Goal: Task Accomplishment & Management: Manage account settings

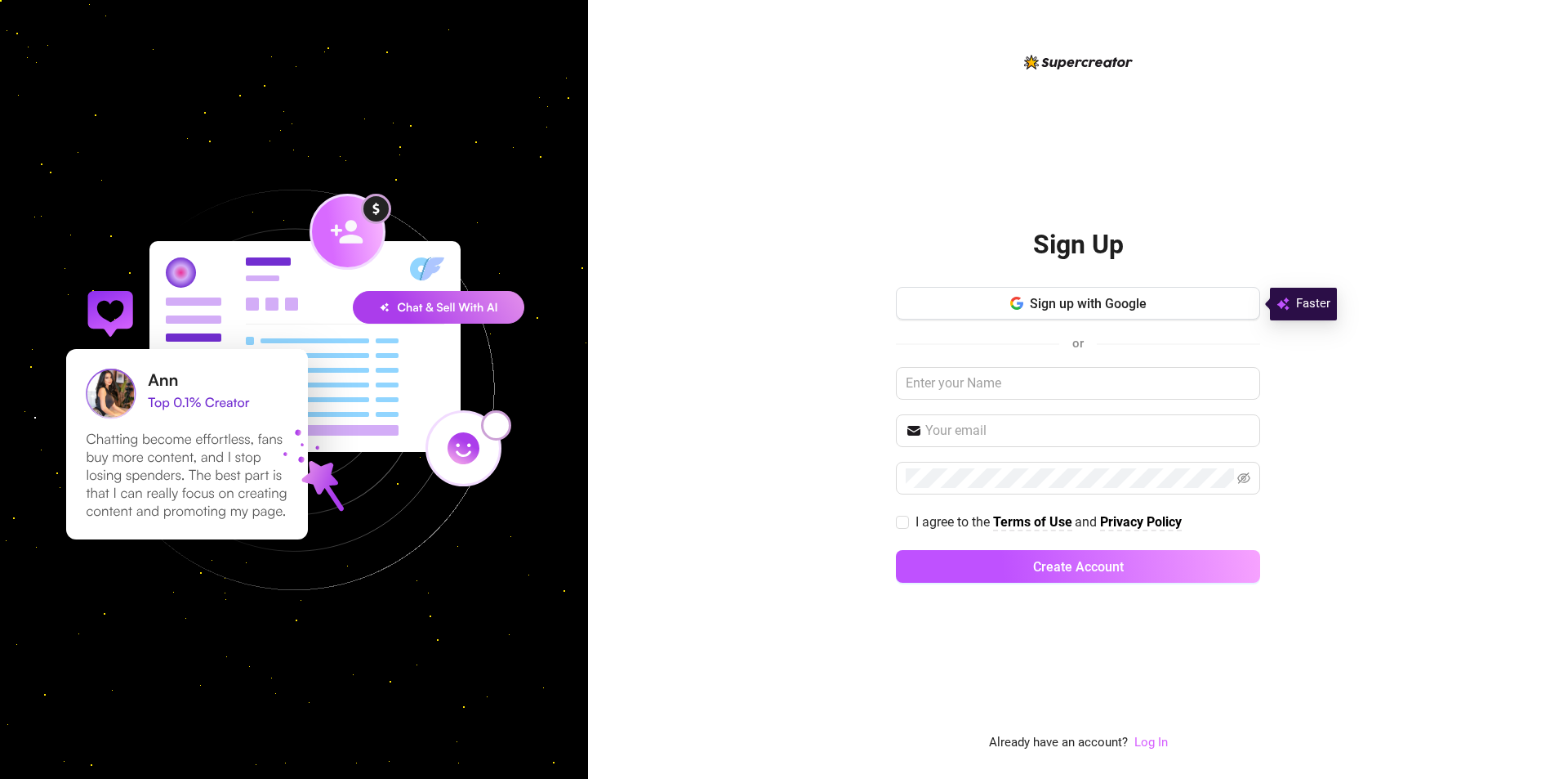
click at [1168, 743] on link "Log In" at bounding box center [1152, 742] width 34 height 15
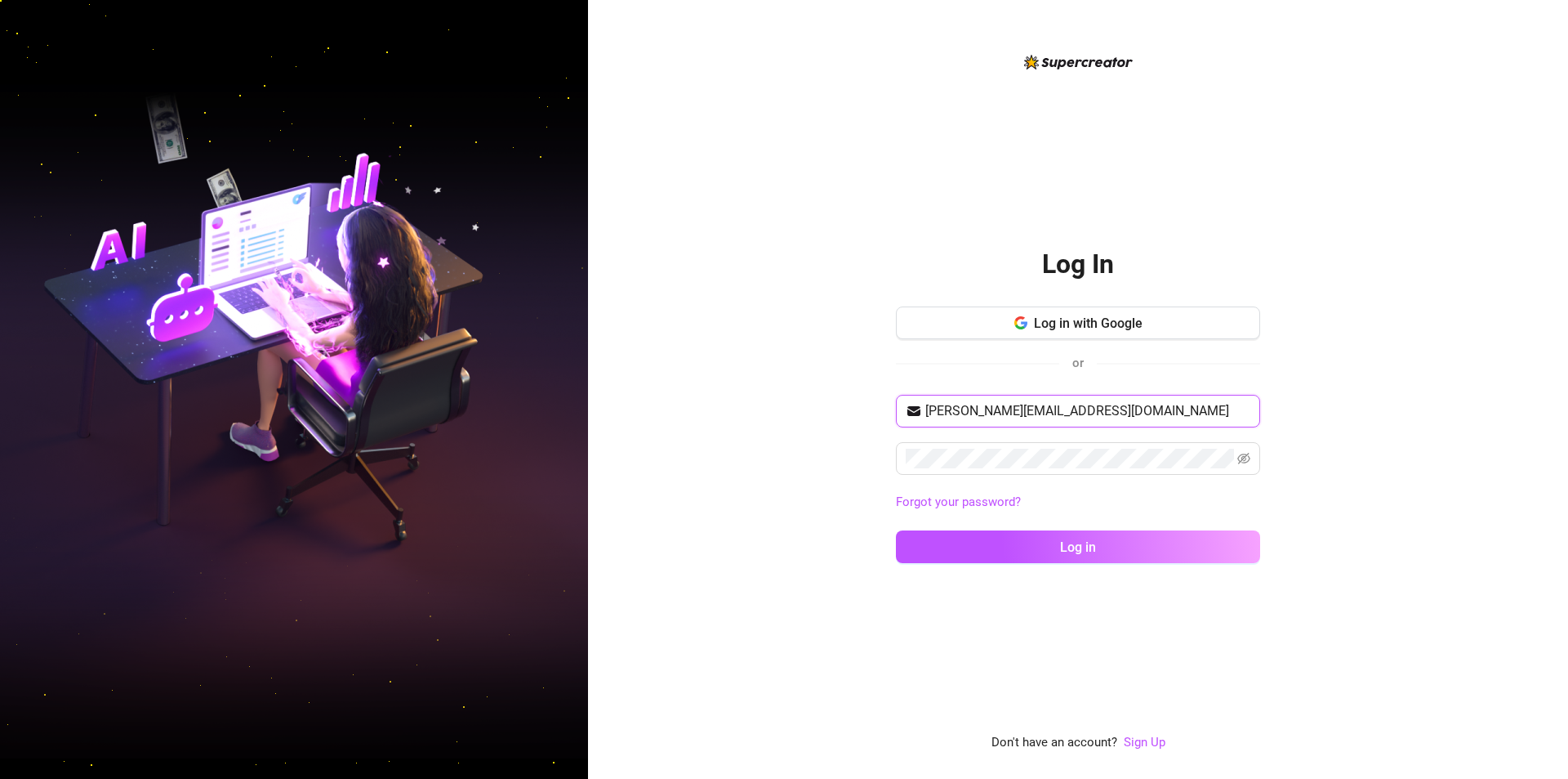
click at [1048, 415] on input "shahani.villareal131990@gmail.com" at bounding box center [1088, 411] width 325 height 20
paste input "renzvisita24@gmail.com"
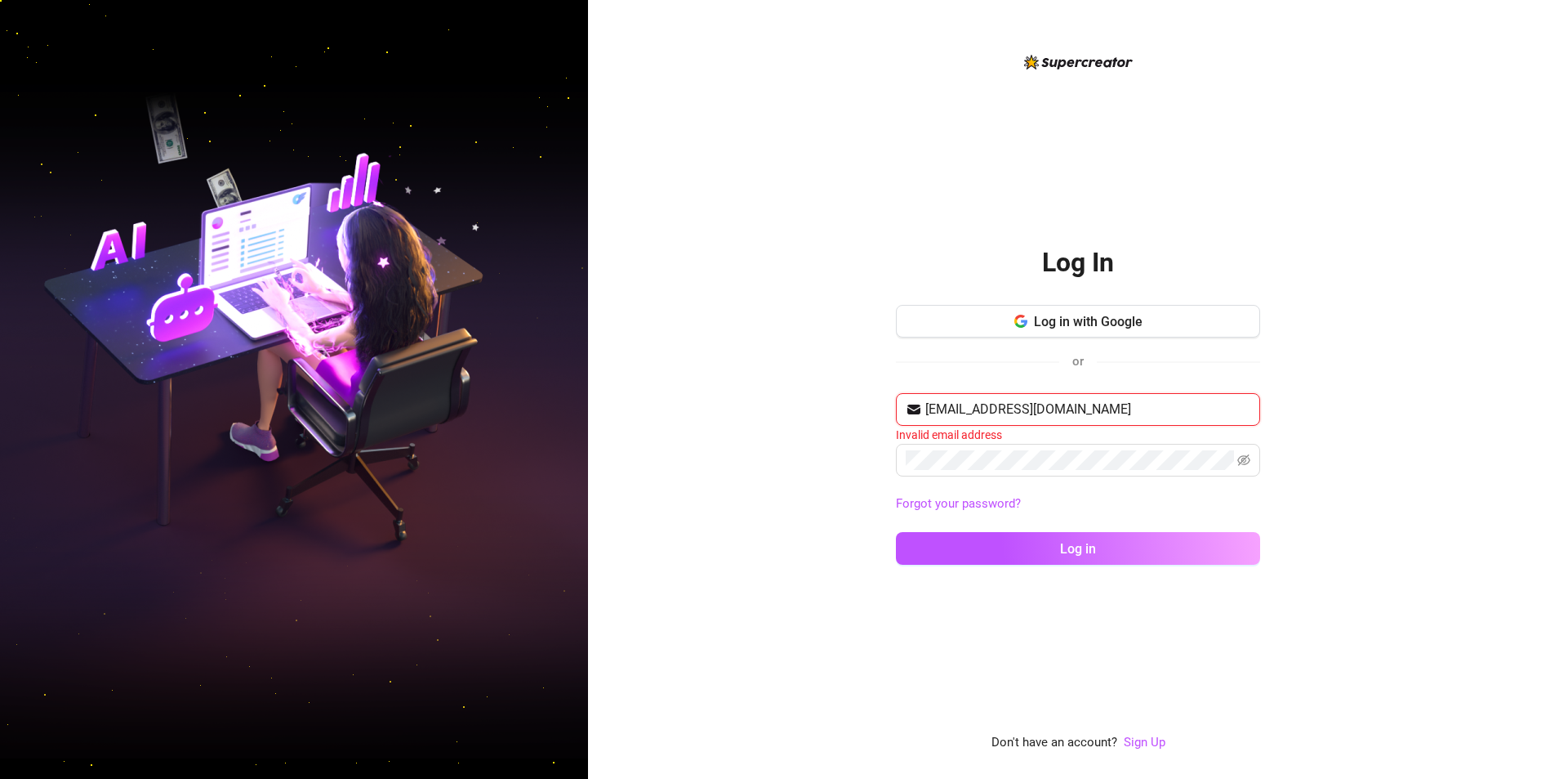
click at [1120, 419] on input "renzvisita24@gmail.com" at bounding box center [1088, 409] width 325 height 20
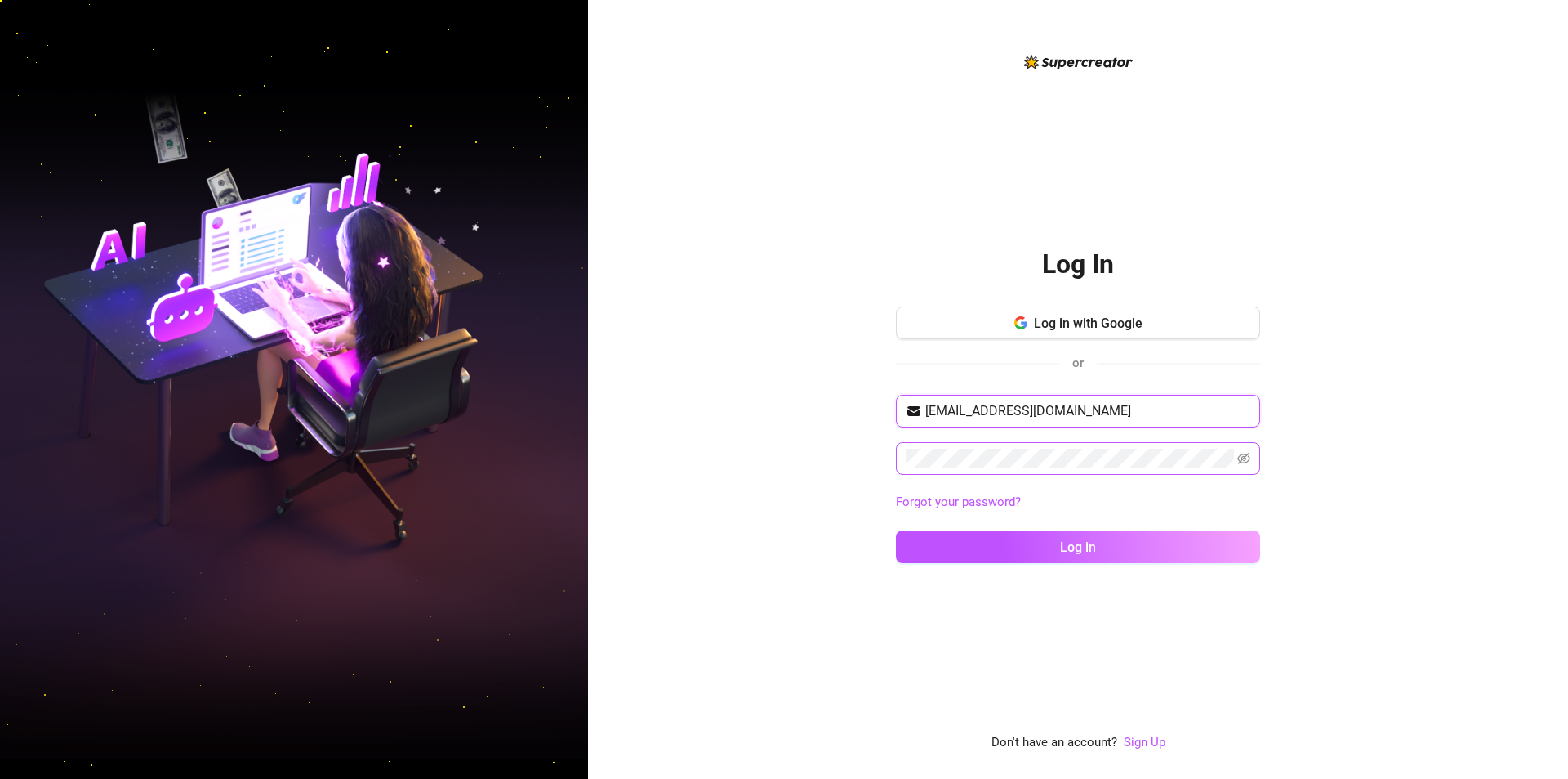
type input "renzvisita24@gmail.com"
click at [714, 517] on div "Log In Log in with Google or renzvisita24@gmail.com Forgot your password? Log i…" at bounding box center [1079, 389] width 980 height 779
click at [1074, 557] on button "Log in" at bounding box center [1078, 547] width 365 height 33
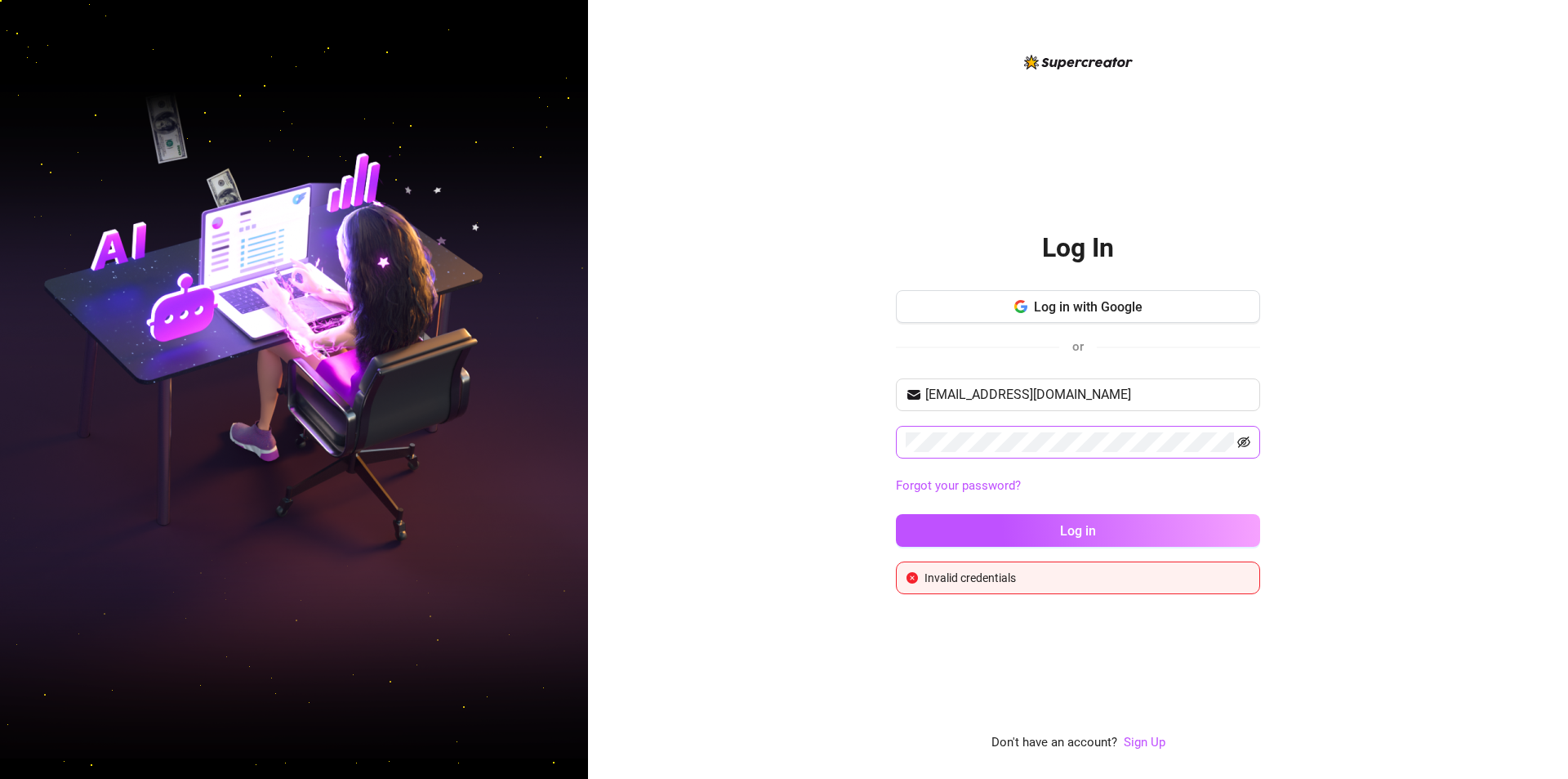
click at [1250, 443] on icon "eye-invisible" at bounding box center [1244, 442] width 13 height 13
click at [1127, 403] on input "renzvisita24@gmail.com" at bounding box center [1088, 395] width 325 height 20
click at [1104, 429] on span at bounding box center [1078, 442] width 365 height 33
click at [1086, 525] on span "Log in" at bounding box center [1078, 531] width 36 height 16
click at [926, 393] on input "renzvisita24@gmail.com" at bounding box center [1088, 395] width 325 height 20
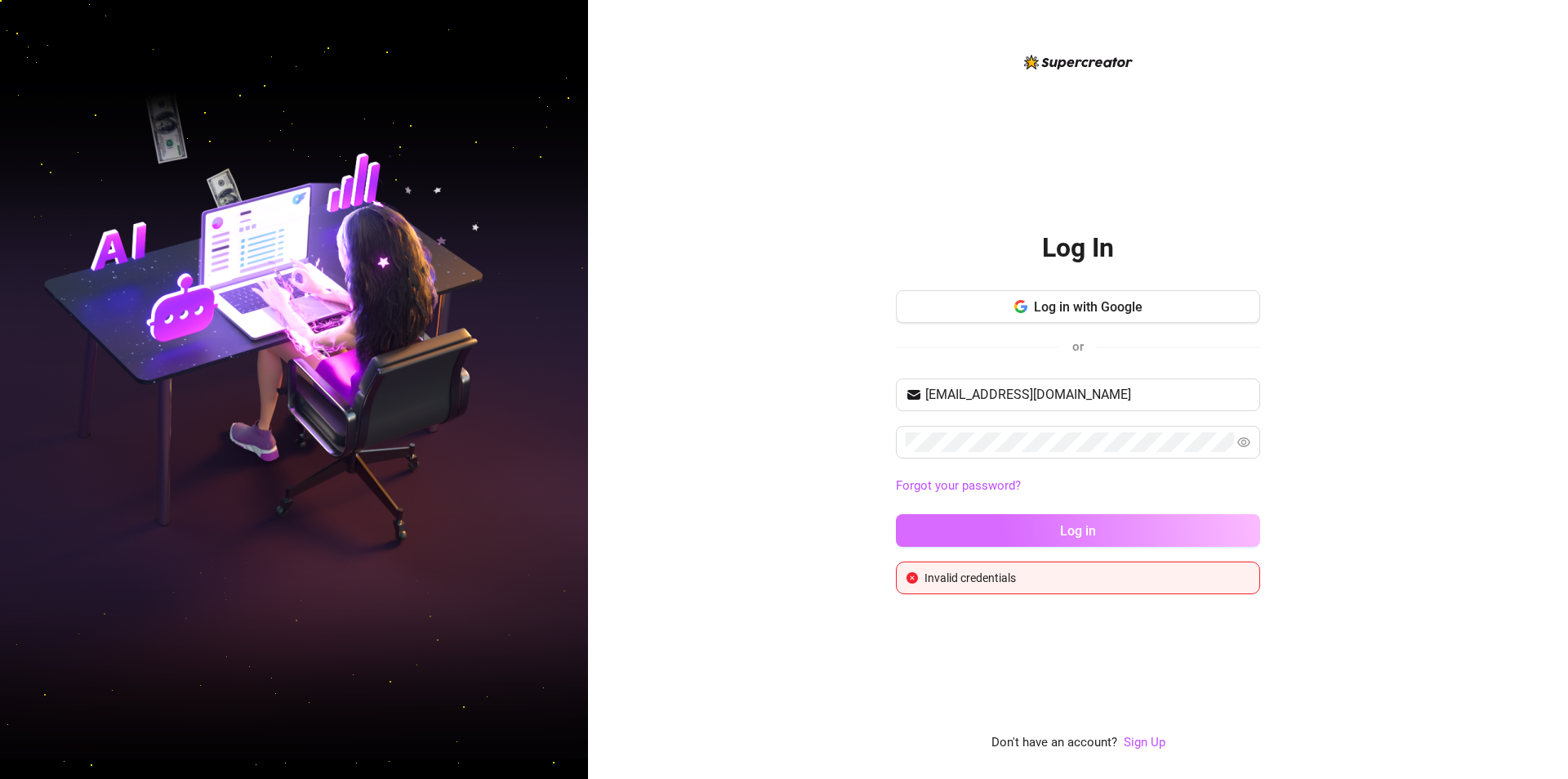
click at [1098, 523] on button "Log in" at bounding box center [1078, 530] width 365 height 33
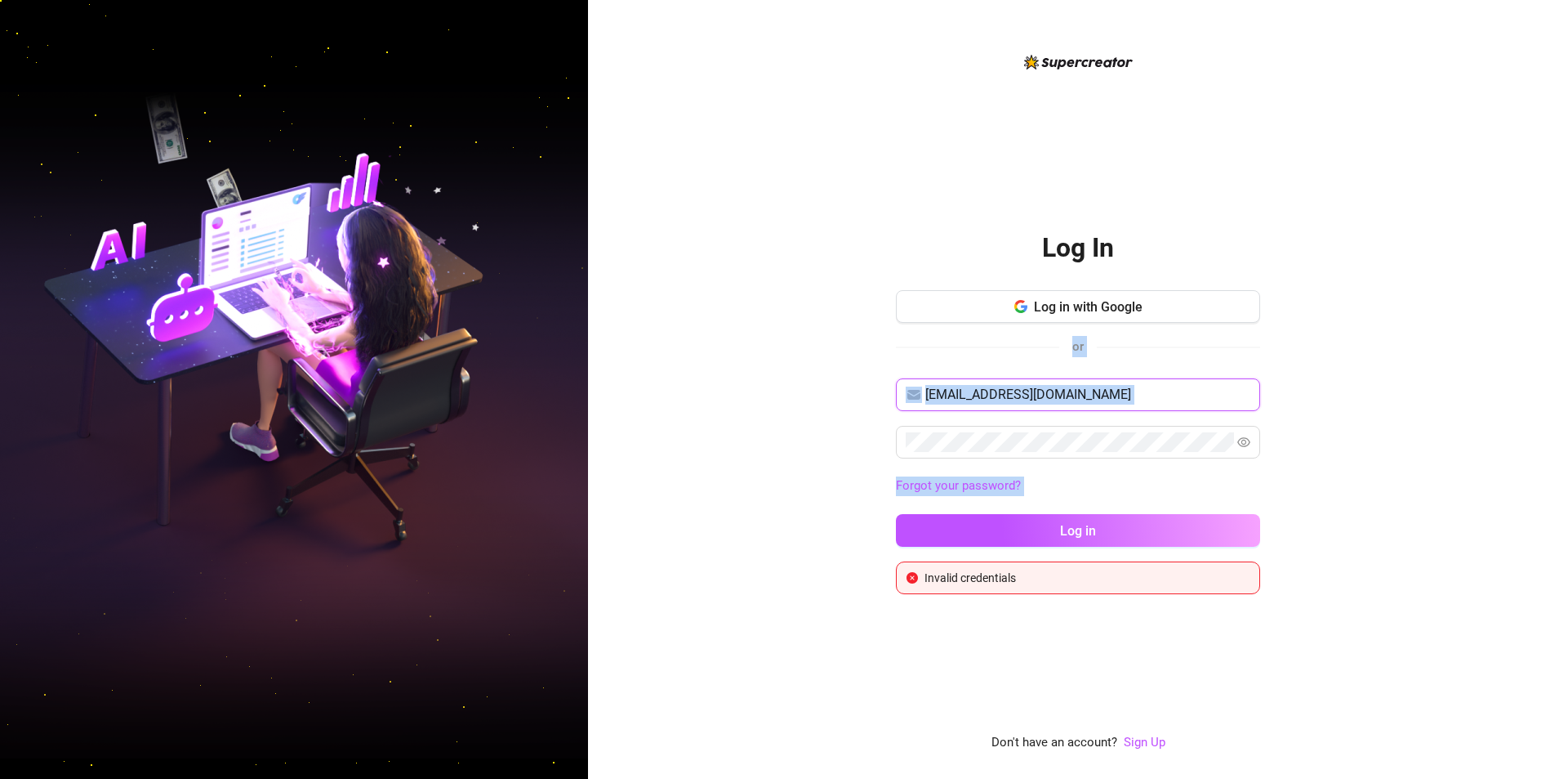
click at [1107, 397] on input "renzvisita24@gmail.com" at bounding box center [1088, 395] width 325 height 20
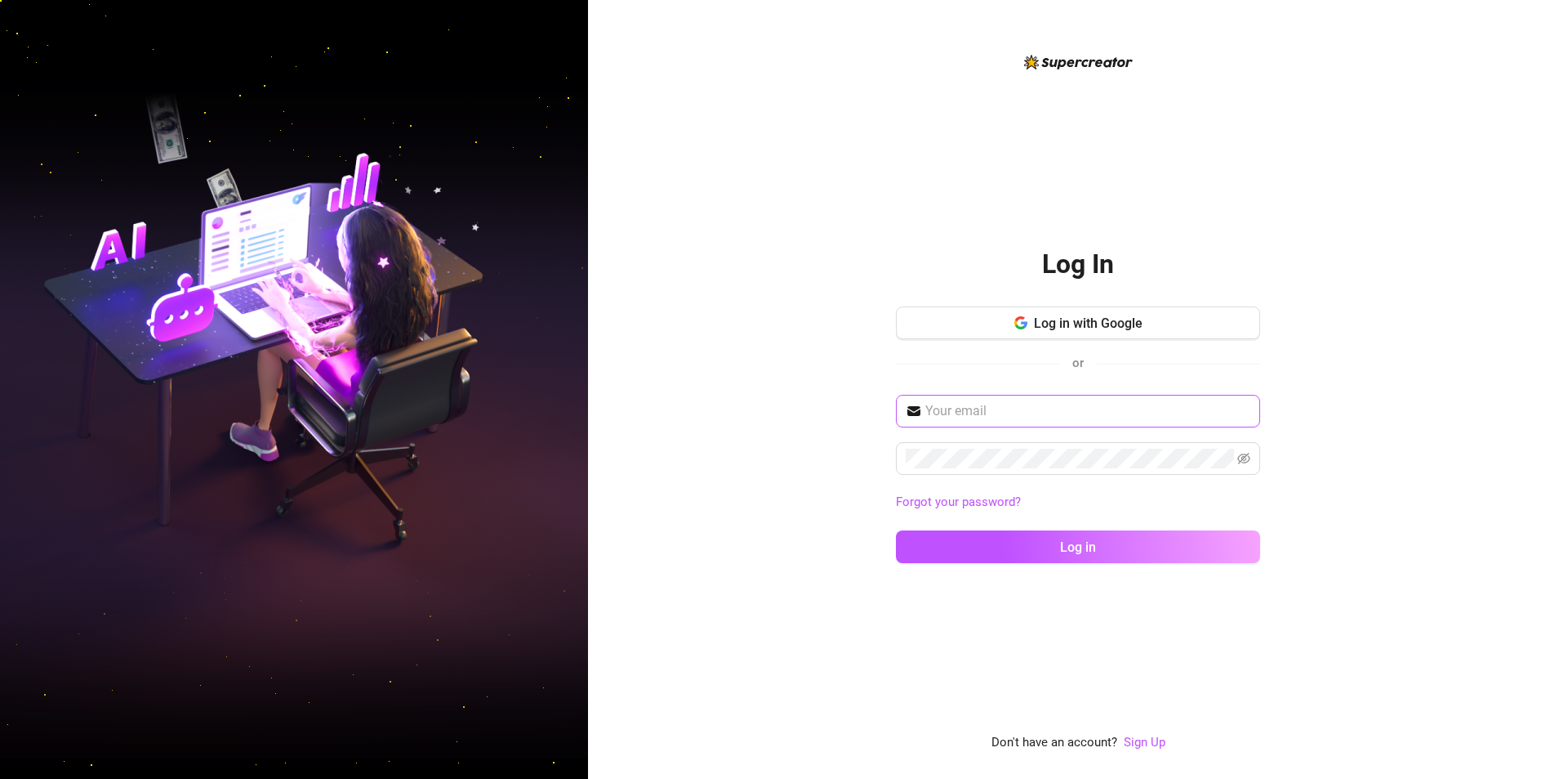
click at [1071, 397] on span at bounding box center [1078, 411] width 365 height 33
click at [1071, 411] on input "[PERSON_NAME][EMAIL_ADDRESS][DOMAIN_NAME]" at bounding box center [1088, 411] width 325 height 20
drag, startPoint x: 1188, startPoint y: 409, endPoint x: 396, endPoint y: 411, distance: 792.0
click at [397, 411] on div "Log In Log in with Google or [PERSON_NAME][EMAIL_ADDRESS][DOMAIN_NAME] Forgot y…" at bounding box center [784, 389] width 1568 height 779
type input "[EMAIL_ADDRESS][DOMAIN_NAME]"
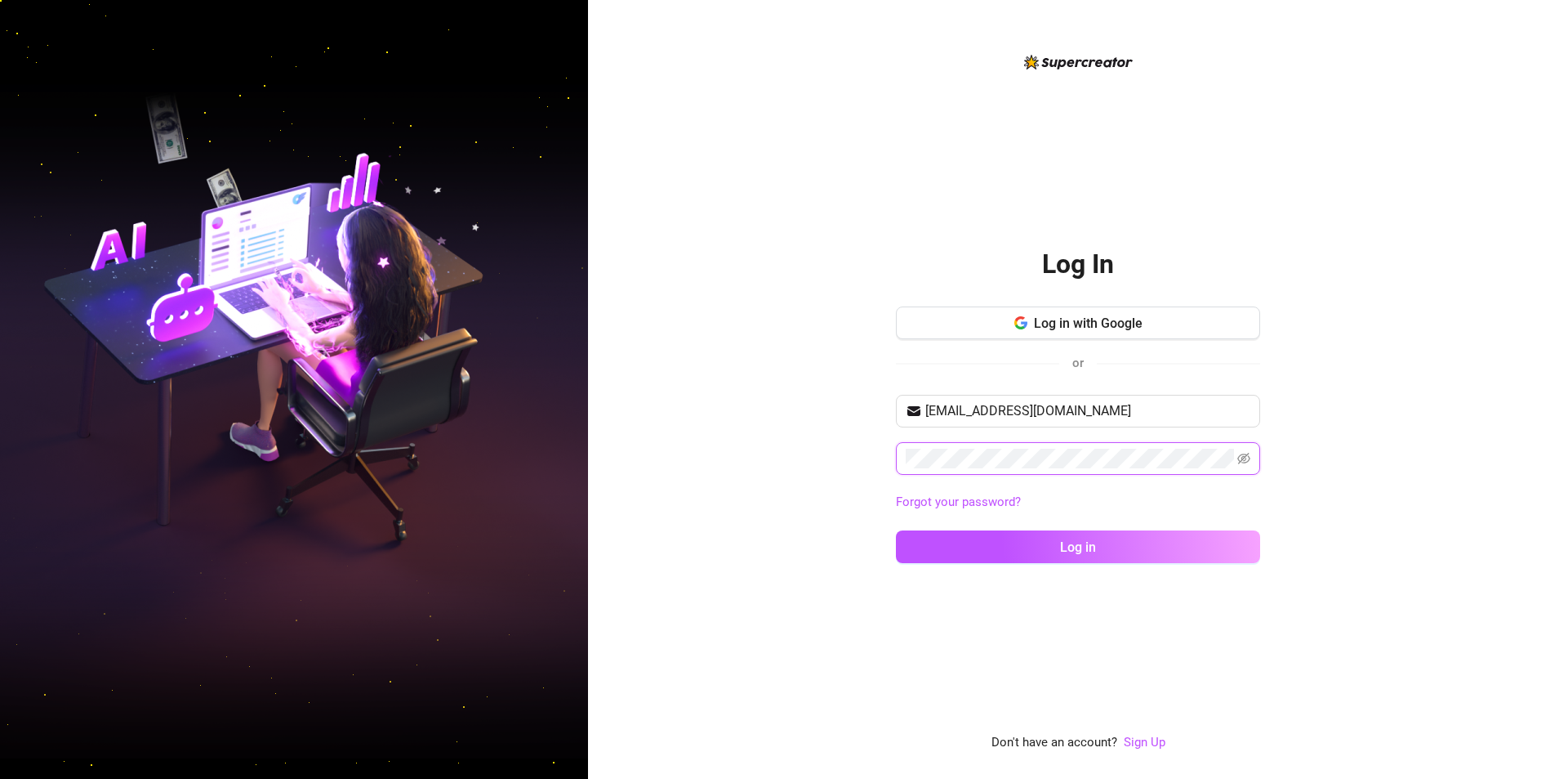
click at [896, 531] on button "Log in" at bounding box center [1078, 547] width 365 height 33
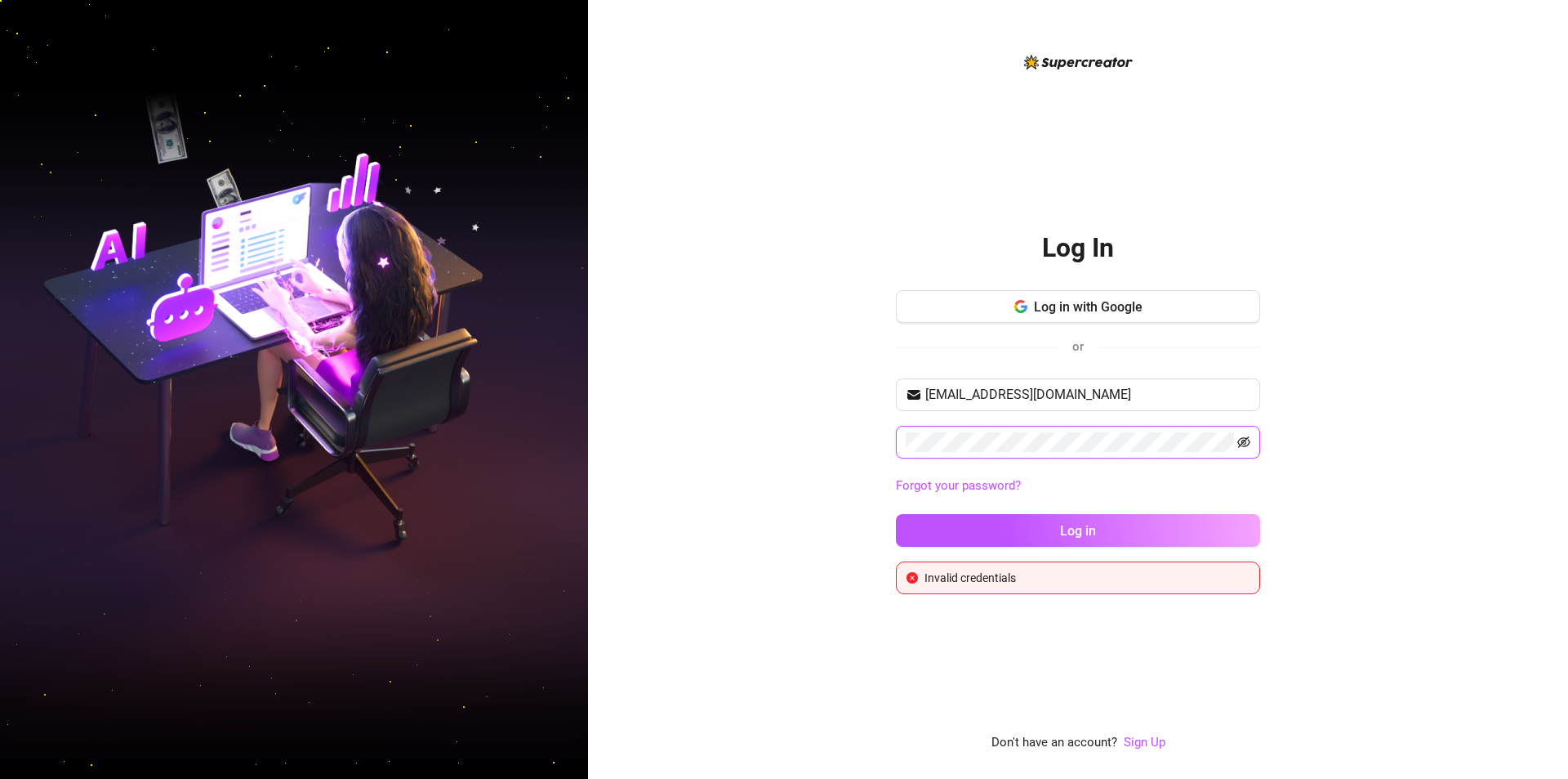
click at [1246, 439] on icon "eye-invisible" at bounding box center [1244, 442] width 13 height 13
click at [795, 520] on div "Log In Log in with Google or renzvisita24@gmail.com Forgot your password? Log i…" at bounding box center [1079, 389] width 980 height 779
click at [1014, 525] on button "Log in" at bounding box center [1078, 530] width 365 height 33
click at [896, 514] on button "Log in" at bounding box center [1078, 530] width 365 height 33
